Goal: Task Accomplishment & Management: Manage account settings

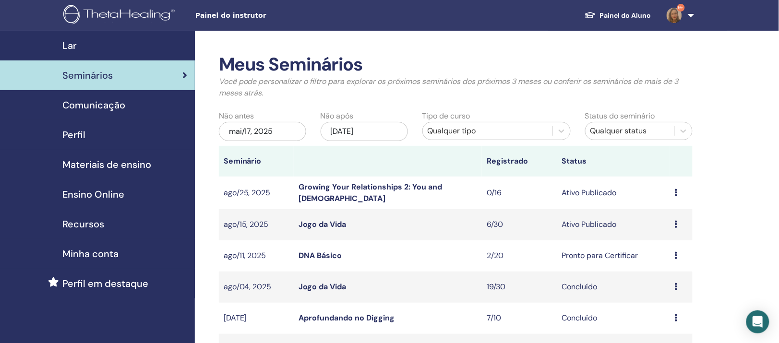
click at [320, 229] on link "Jogo da Vida" at bounding box center [323, 224] width 48 height 10
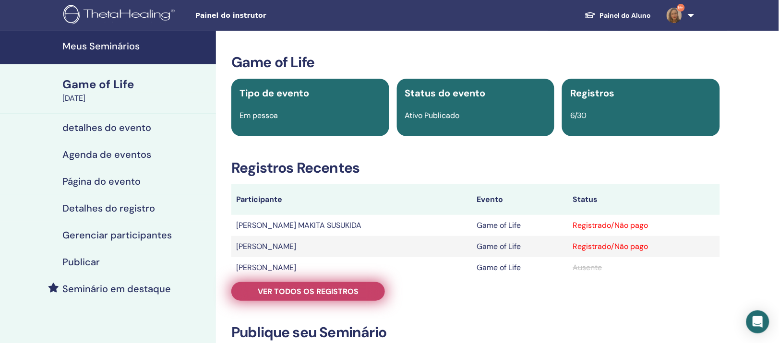
click at [379, 301] on link "Ver todos os registros" at bounding box center [308, 291] width 154 height 19
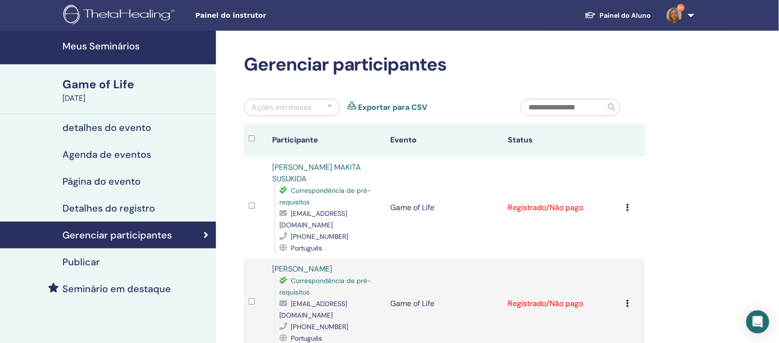
click at [627, 211] on icon at bounding box center [628, 208] width 3 height 8
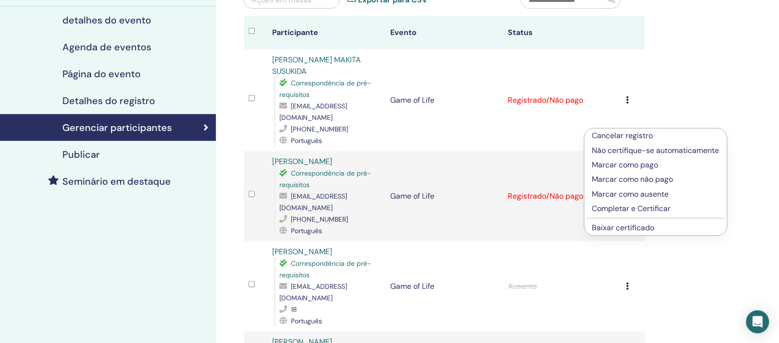
scroll to position [180, 0]
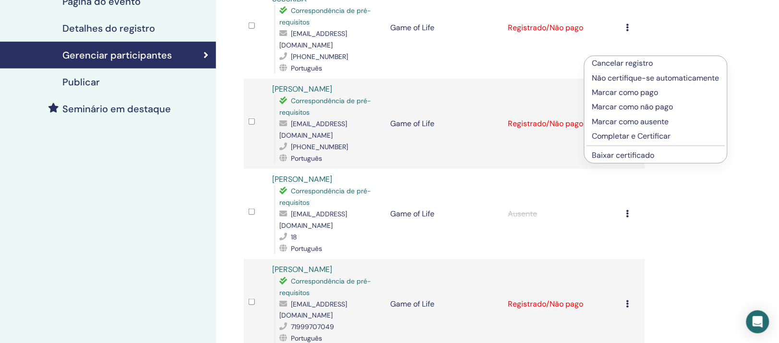
click at [644, 142] on p "Completar e Certificar" at bounding box center [655, 137] width 127 height 12
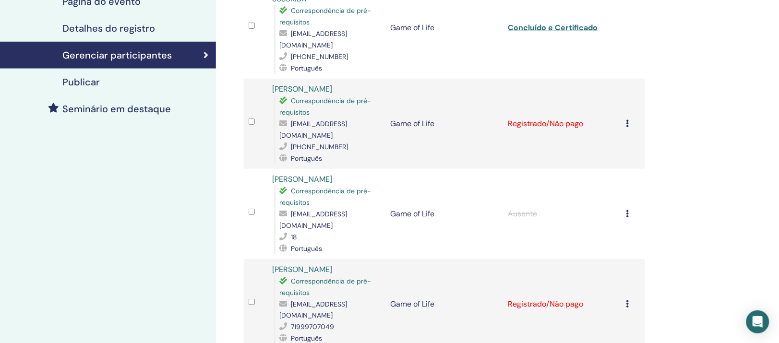
scroll to position [240, 0]
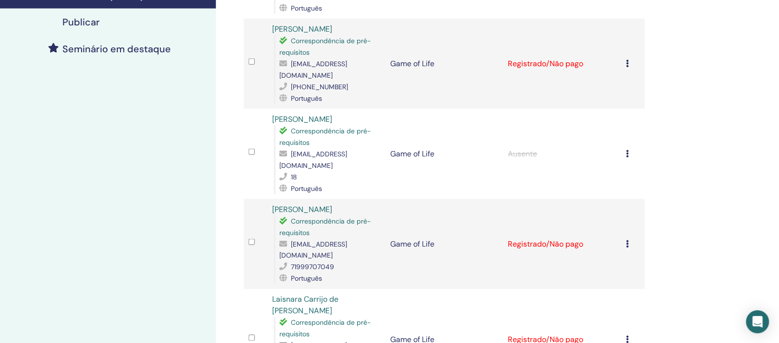
click at [627, 67] on icon at bounding box center [628, 64] width 3 height 8
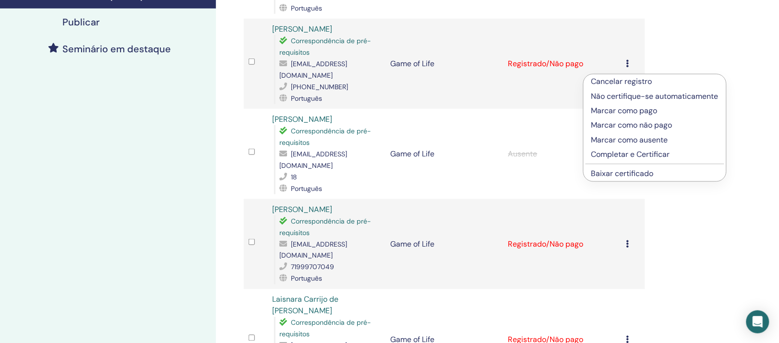
click at [602, 160] on p "Completar e Certificar" at bounding box center [654, 155] width 127 height 12
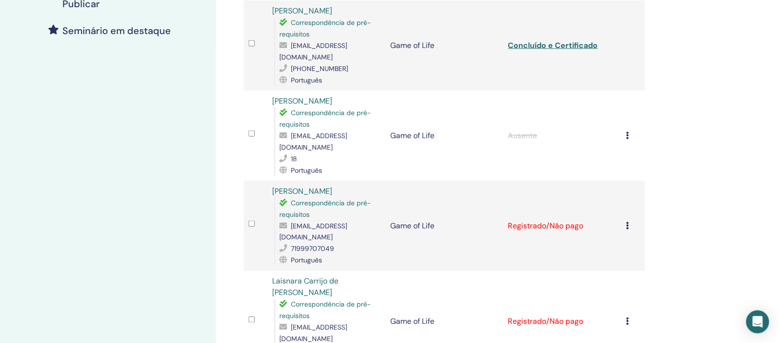
scroll to position [300, 0]
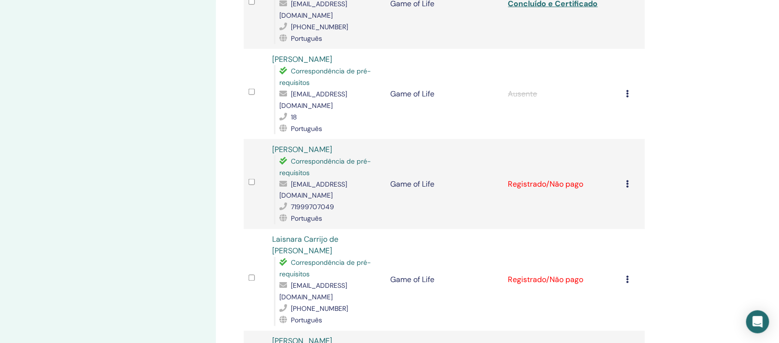
click at [627, 181] on icon at bounding box center [628, 184] width 3 height 8
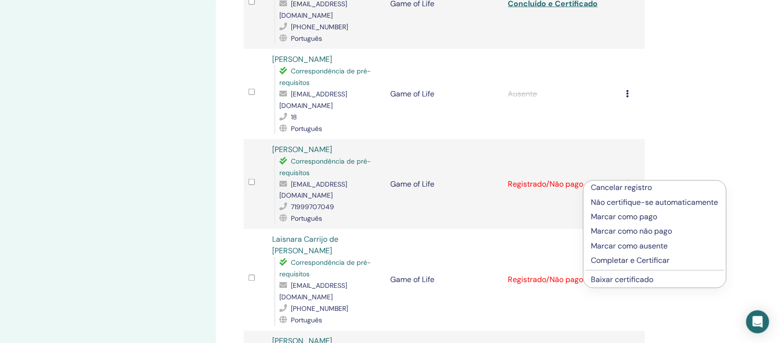
click at [621, 267] on p "Completar e Certificar" at bounding box center [654, 261] width 127 height 12
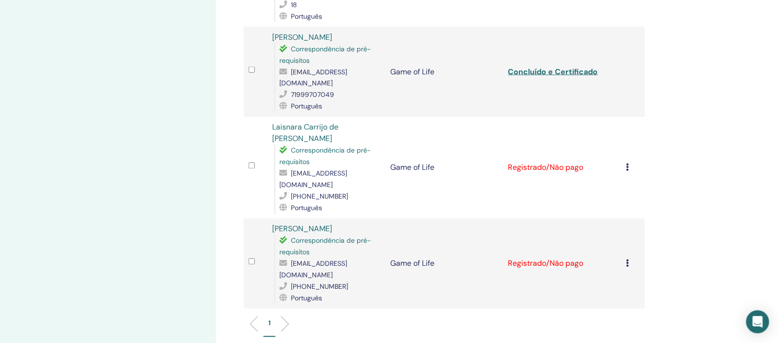
scroll to position [420, 0]
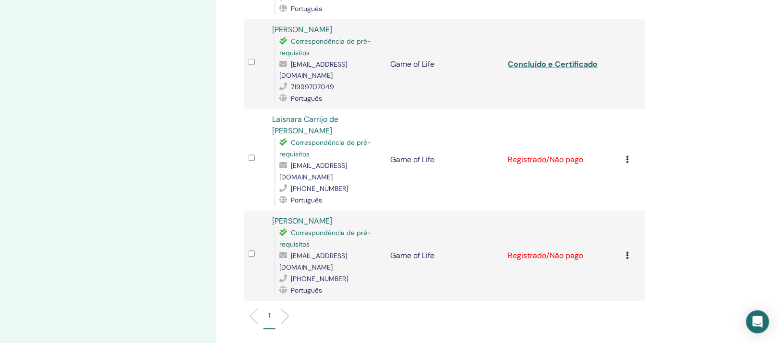
click at [627, 156] on icon at bounding box center [628, 160] width 3 height 8
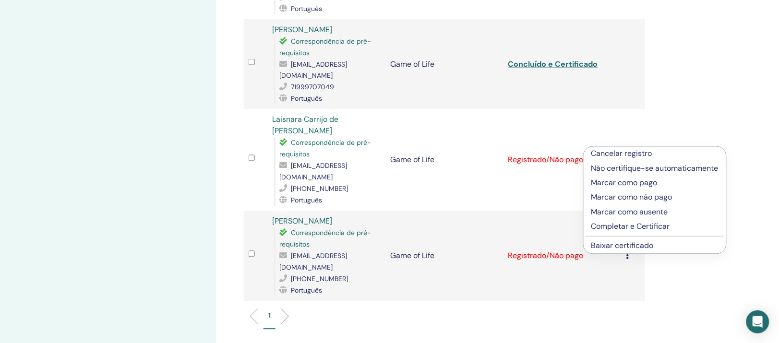
click at [626, 233] on p "Completar e Certificar" at bounding box center [654, 227] width 127 height 12
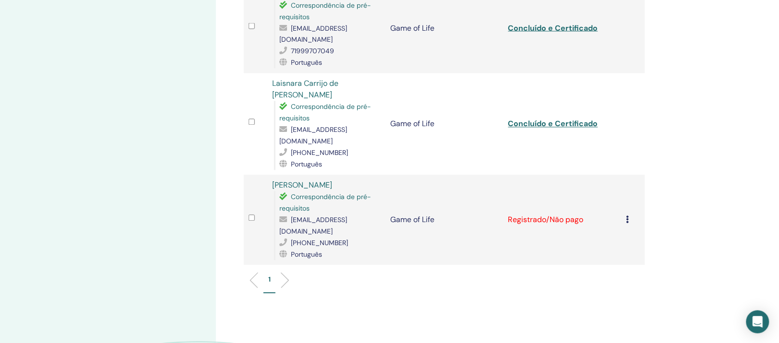
scroll to position [573, 0]
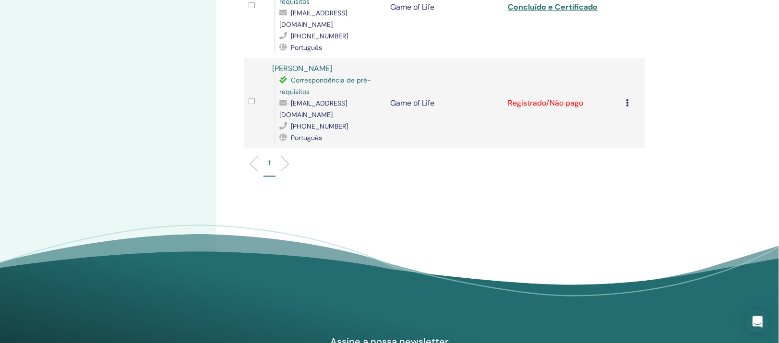
click at [627, 99] on icon at bounding box center [628, 103] width 3 height 8
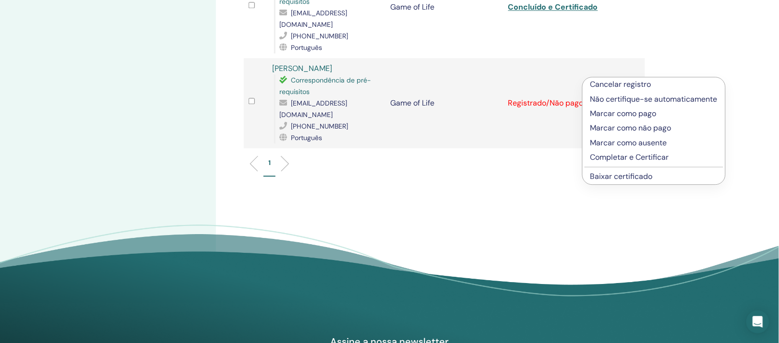
click at [628, 163] on p "Completar e Certificar" at bounding box center [654, 158] width 127 height 12
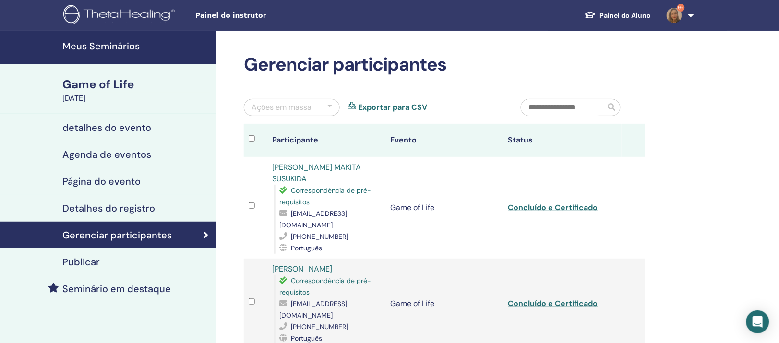
click at [114, 48] on h4 "Meus Seminários" at bounding box center [136, 46] width 148 height 12
